Goal: Find specific page/section: Find specific page/section

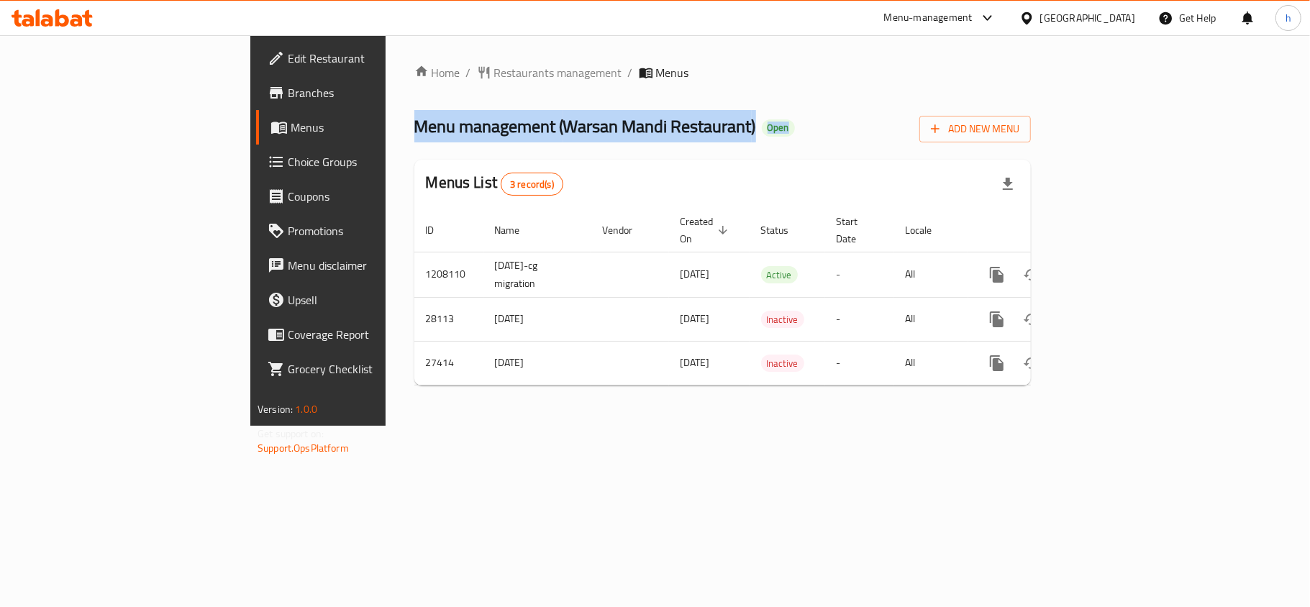
drag, startPoint x: 690, startPoint y: 86, endPoint x: 701, endPoint y: 81, distance: 11.6
click at [701, 81] on div "Home / Restaurants management / Menus Menu management ( Warsan Mandi Restaurant…" at bounding box center [722, 230] width 616 height 333
click at [701, 81] on ol "Home / Restaurants management / Menus" at bounding box center [722, 72] width 616 height 17
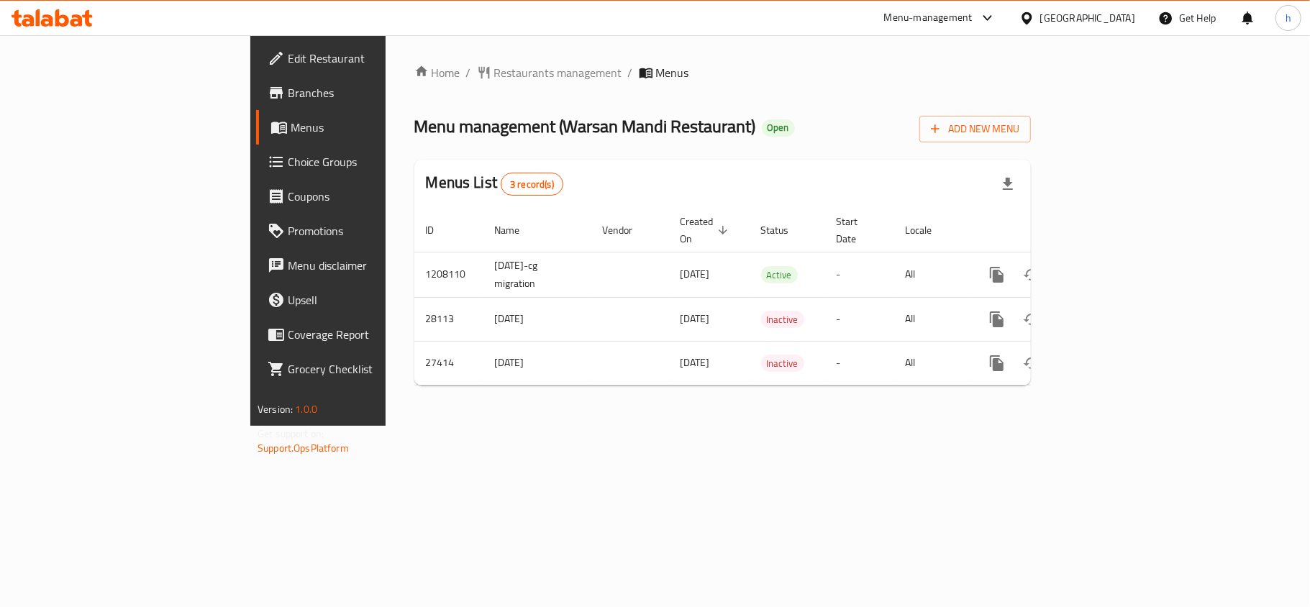
drag, startPoint x: 735, startPoint y: 60, endPoint x: 760, endPoint y: 65, distance: 24.8
drag, startPoint x: 760, startPoint y: 65, endPoint x: 660, endPoint y: 63, distance: 99.3
click at [660, 64] on ol "Home / Restaurants management / Menus" at bounding box center [722, 72] width 616 height 17
click at [1043, 19] on div "[GEOGRAPHIC_DATA]" at bounding box center [1087, 18] width 95 height 16
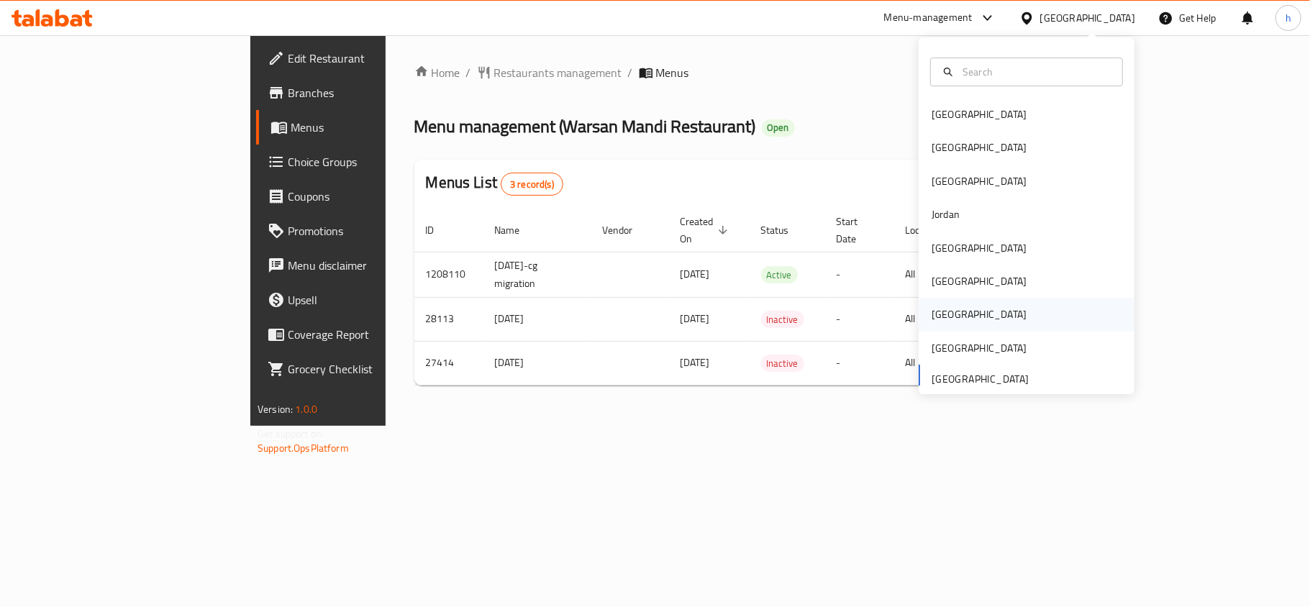
click at [931, 306] on div "Qatar" at bounding box center [978, 314] width 95 height 16
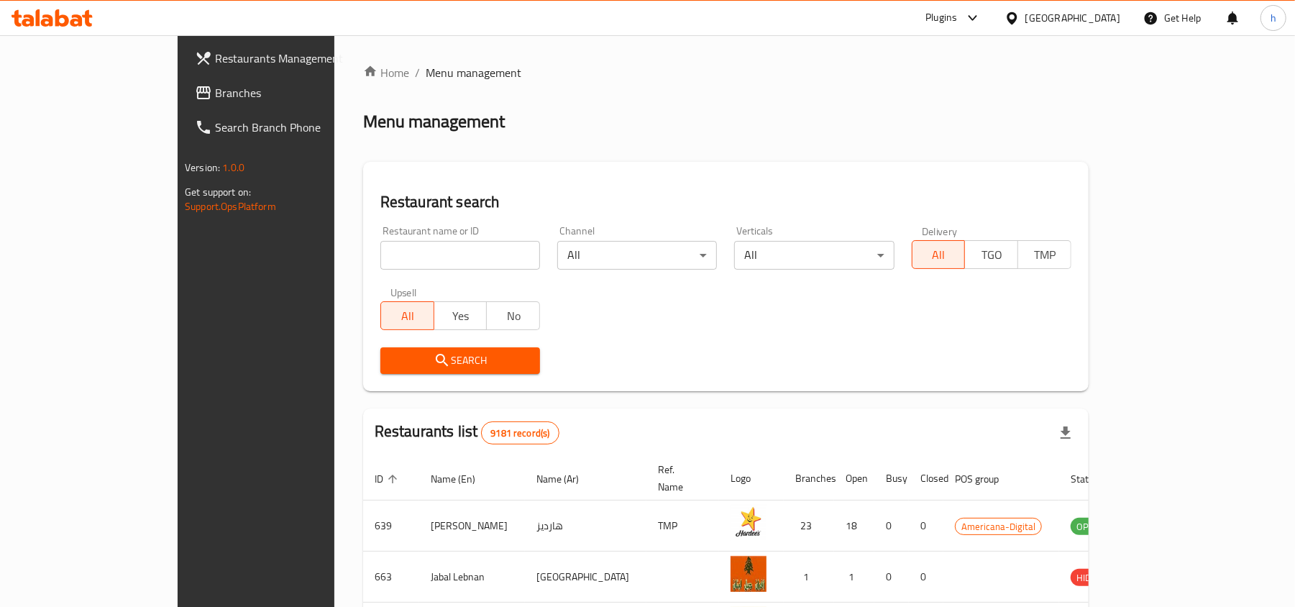
click at [215, 92] on span "Branches" at bounding box center [299, 92] width 168 height 17
